Goal: Complete application form

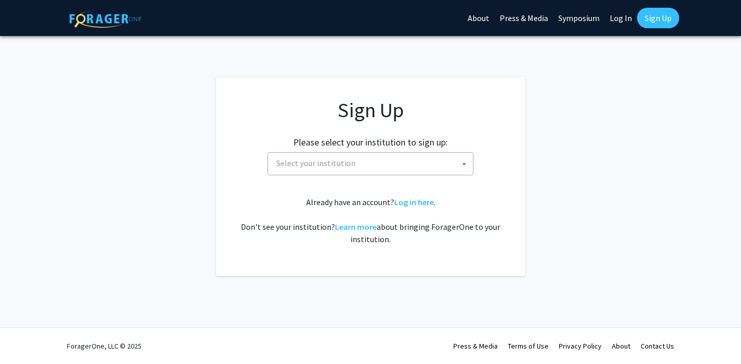
click at [440, 162] on span "Select your institution" at bounding box center [372, 163] width 201 height 21
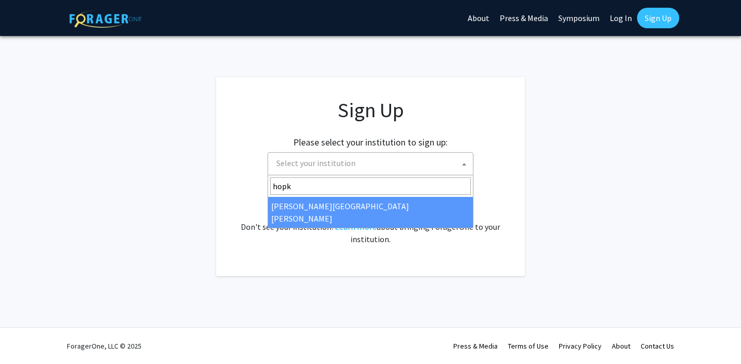
type input "hopk"
select select "1"
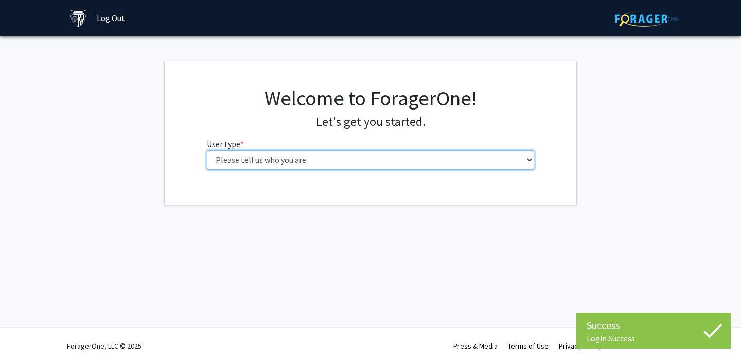
click at [388, 158] on select "Please tell us who you are Undergraduate Student Master's Student Doctoral Cand…" at bounding box center [371, 160] width 328 height 20
select select "3: doc"
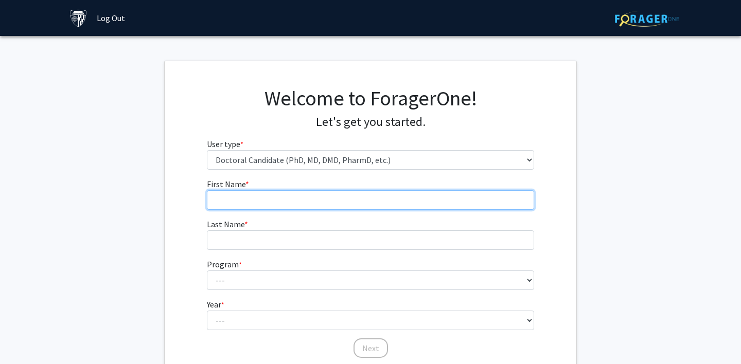
click at [381, 193] on input "First Name * required" at bounding box center [371, 200] width 328 height 20
type input "Grace"
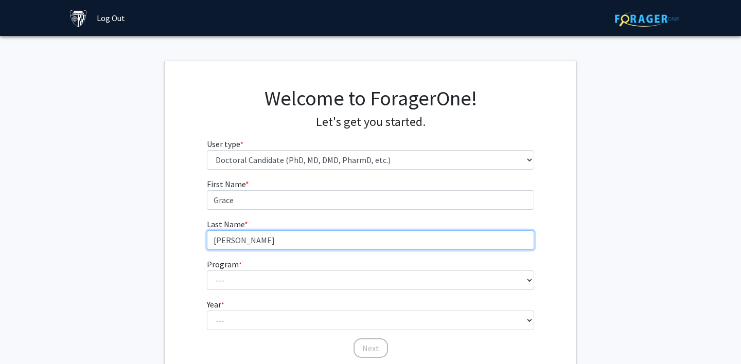
type input "Tierney"
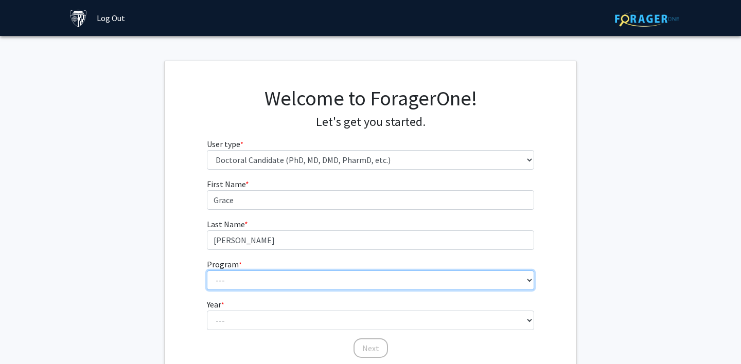
click at [354, 282] on select "--- Adult-Gerontological Acute Care Nurse Practitioner Adult-Gerontological Cri…" at bounding box center [371, 281] width 328 height 20
select select "30: 33"
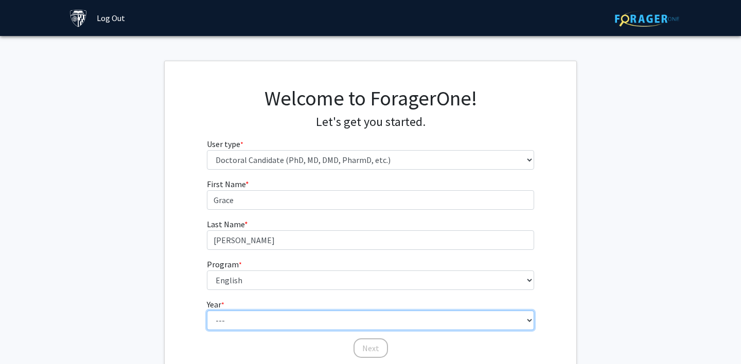
click at [290, 315] on select "--- First Year Second Year Third Year Fourth Year Fifth Year Sixth Year Seventh…" at bounding box center [371, 321] width 328 height 20
select select "1: first_year"
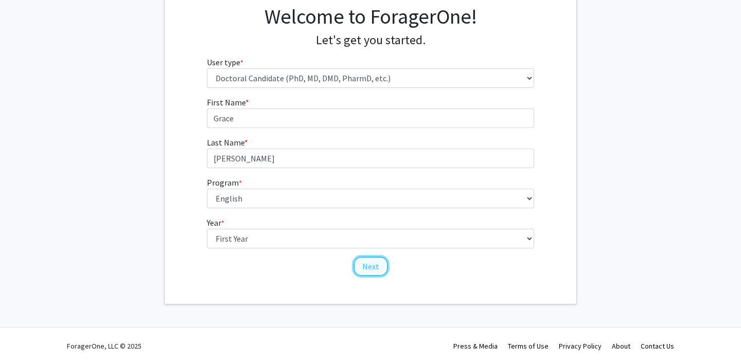
click at [369, 264] on button "Next" at bounding box center [371, 267] width 34 height 20
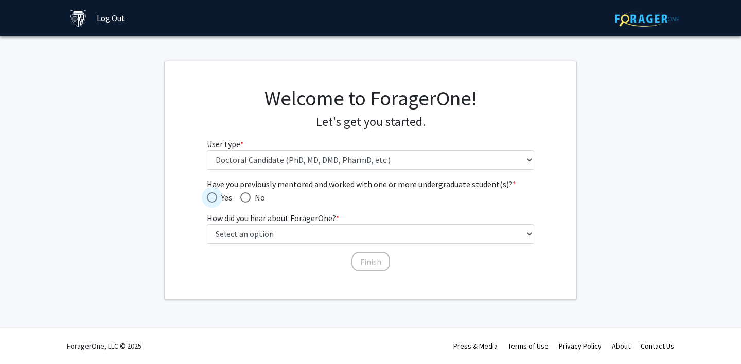
click at [212, 196] on span "Have you previously mentored and worked with one or more undergraduate student(…" at bounding box center [212, 198] width 10 height 10
click at [212, 196] on input "Yes" at bounding box center [212, 198] width 10 height 10
radio input "true"
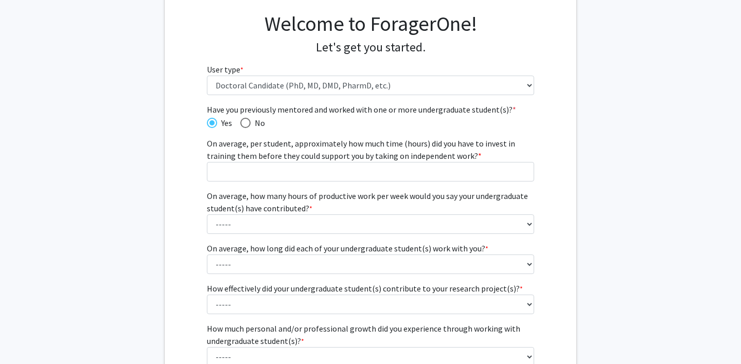
scroll to position [74, 0]
click at [241, 128] on span "Have you previously mentored and worked with one or more undergraduate student(…" at bounding box center [245, 123] width 10 height 10
click at [241, 128] on input "No" at bounding box center [245, 123] width 10 height 10
radio input "true"
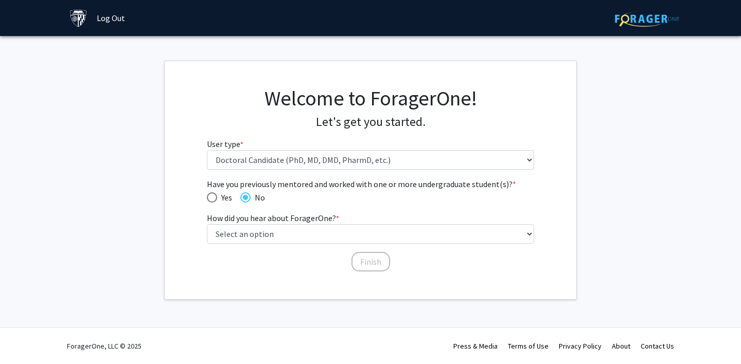
scroll to position [0, 0]
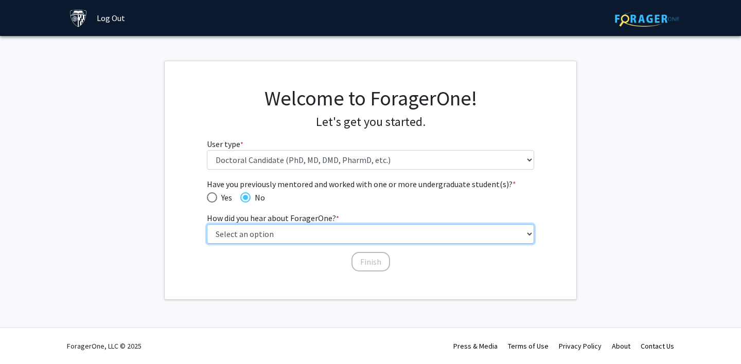
click at [293, 234] on select "Select an option Peer/student recommendation Faculty/staff recommendation Unive…" at bounding box center [371, 234] width 328 height 20
select select "3: university_website"
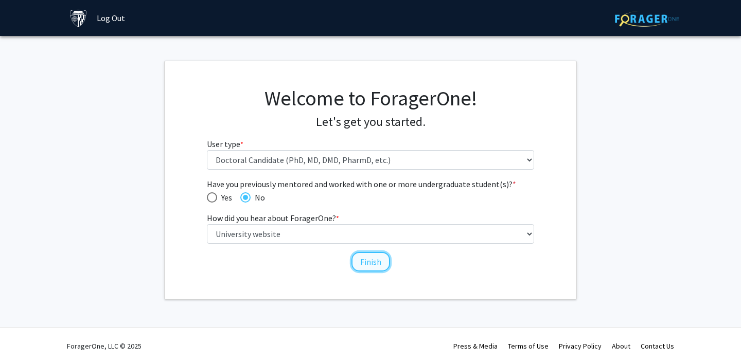
click at [376, 265] on button "Finish" at bounding box center [371, 262] width 39 height 20
